Goal: Information Seeking & Learning: Learn about a topic

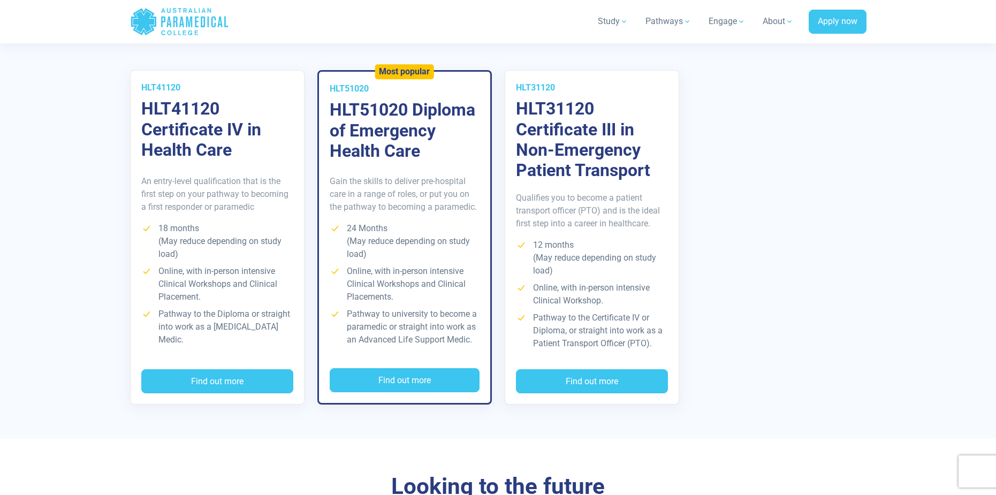
scroll to position [2066, 0]
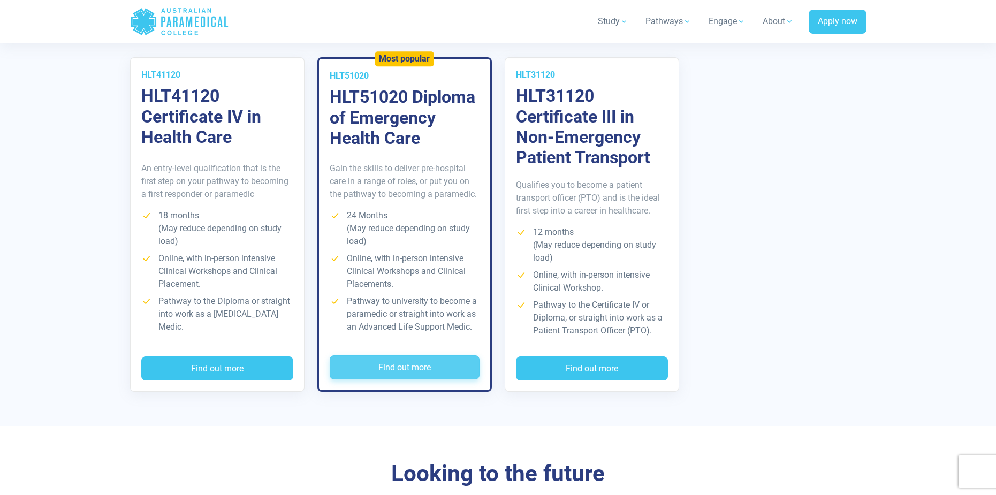
click at [437, 370] on button "Find out more" at bounding box center [405, 367] width 150 height 25
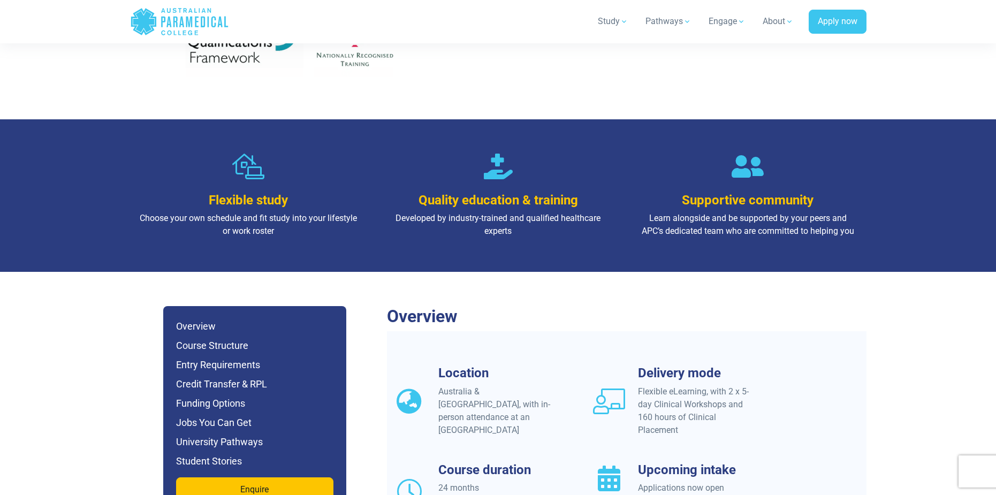
scroll to position [696, 0]
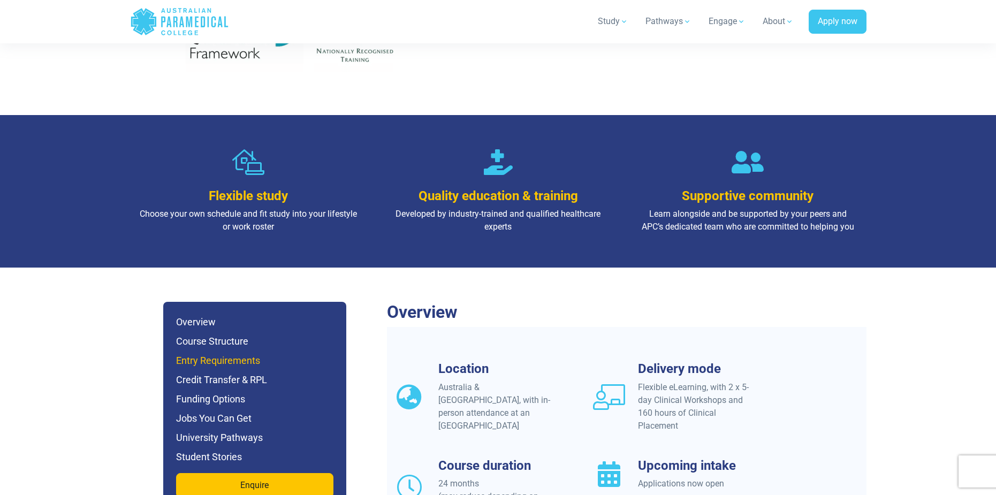
click at [210, 353] on h6 "Entry Requirements" at bounding box center [254, 360] width 157 height 15
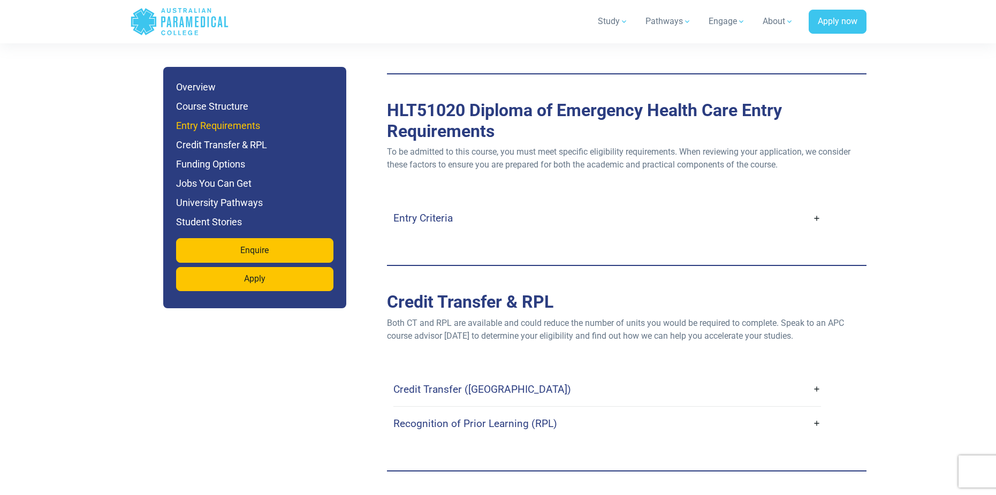
scroll to position [2903, 0]
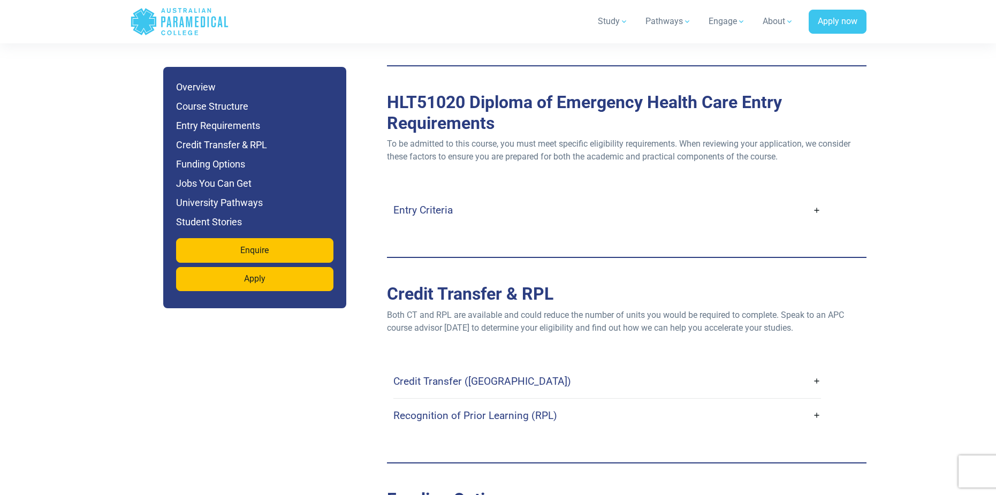
click at [444, 193] on div "Entry Criteria" at bounding box center [607, 210] width 428 height 34
click at [453, 198] on link "Entry Criteria" at bounding box center [607, 210] width 428 height 25
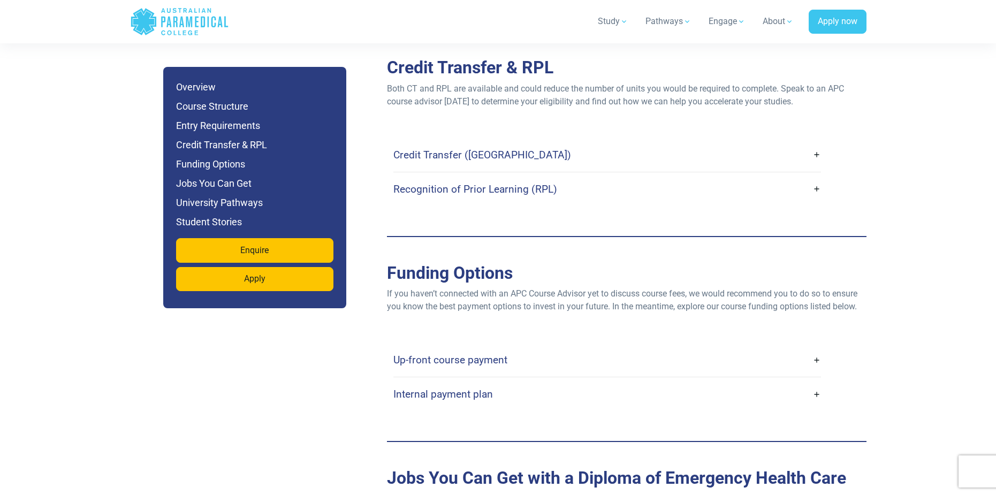
scroll to position [3545, 0]
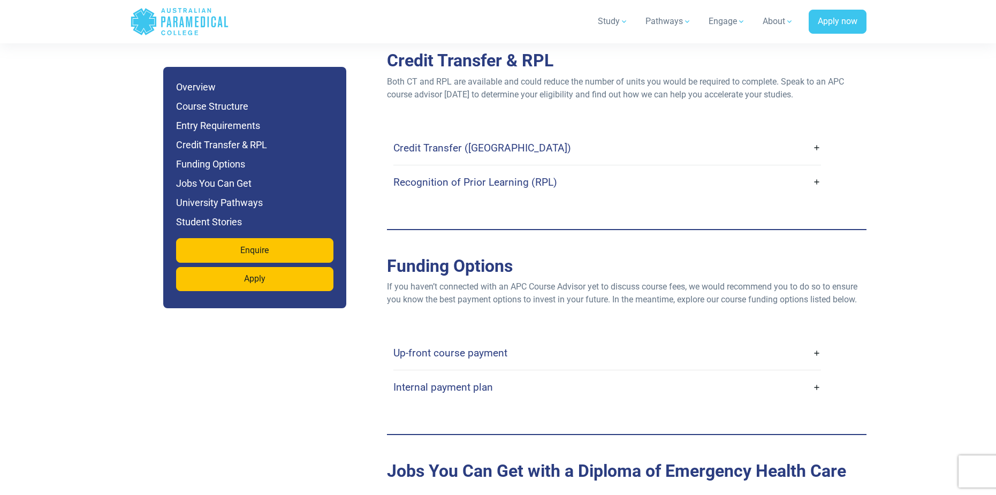
click at [586, 340] on link "Up-front course payment" at bounding box center [607, 352] width 428 height 25
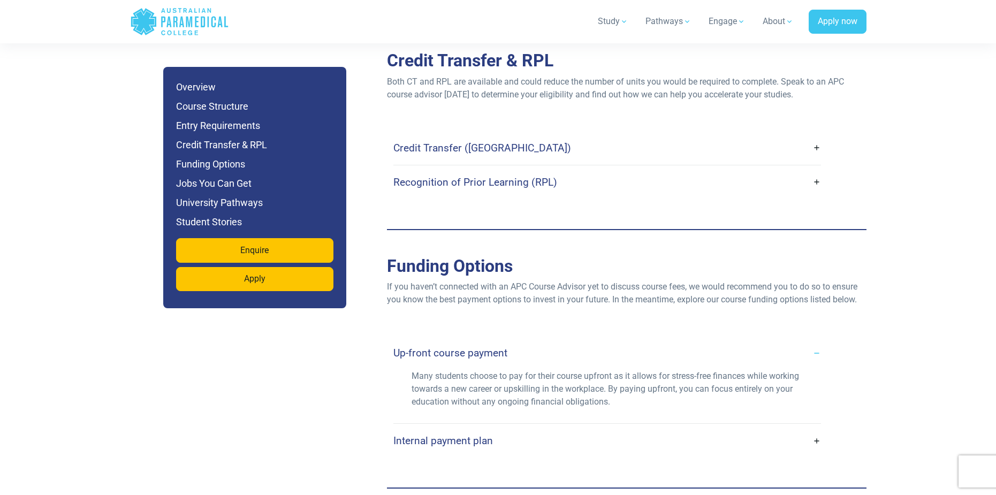
click at [534, 428] on link "Internal payment plan" at bounding box center [607, 440] width 428 height 25
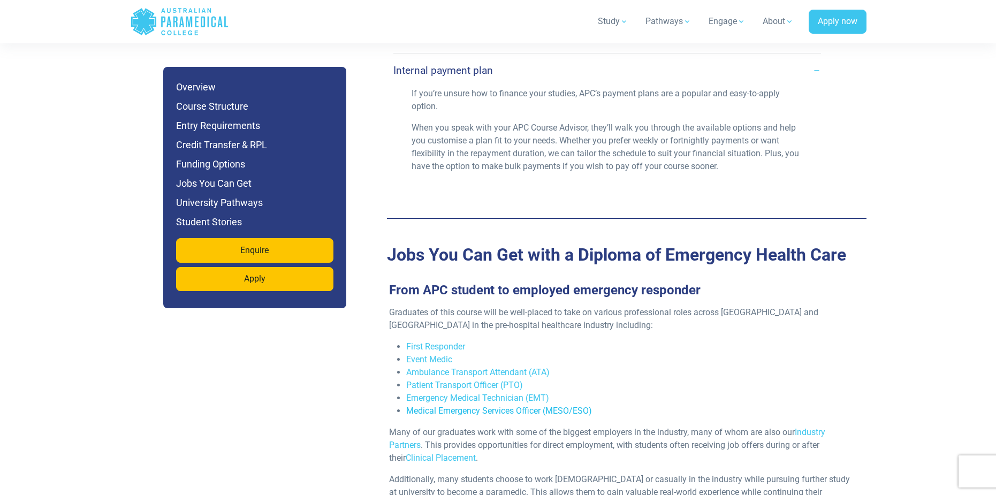
scroll to position [3920, 0]
